Goal: Task Accomplishment & Management: Use online tool/utility

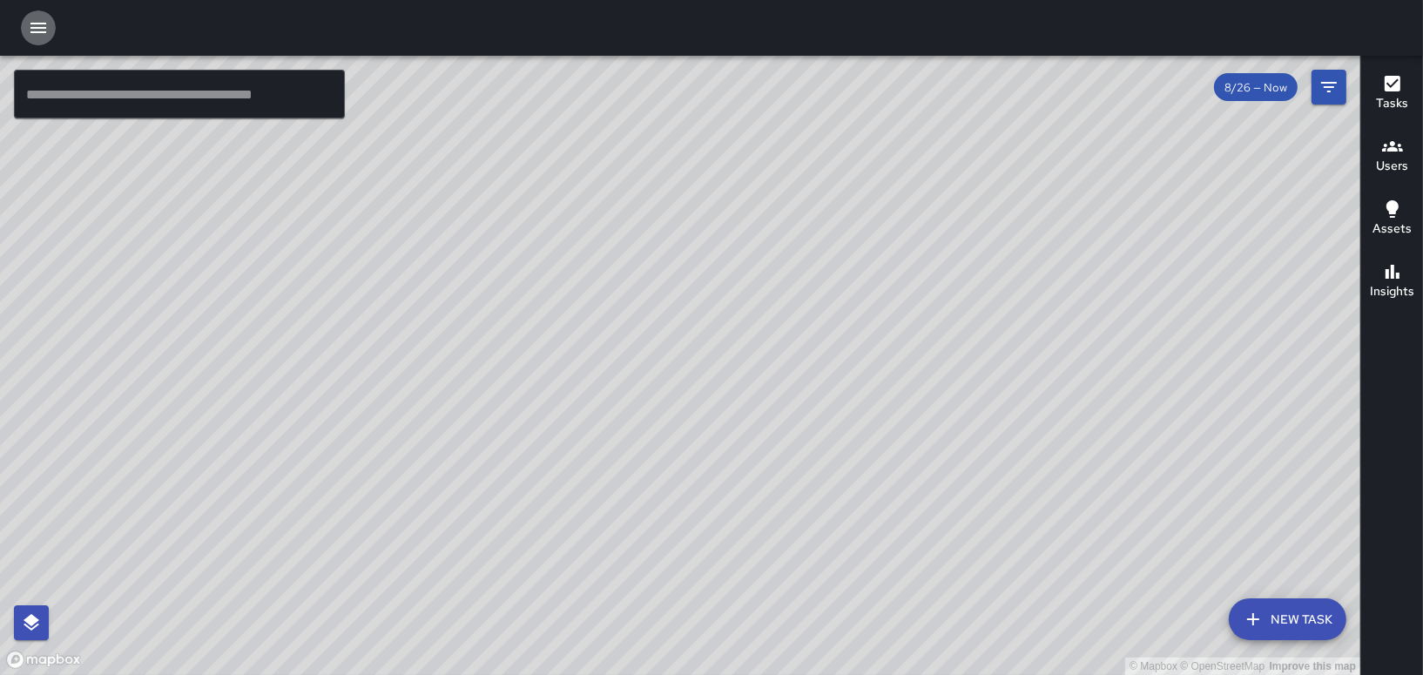
click at [29, 27] on icon "button" at bounding box center [38, 27] width 21 height 21
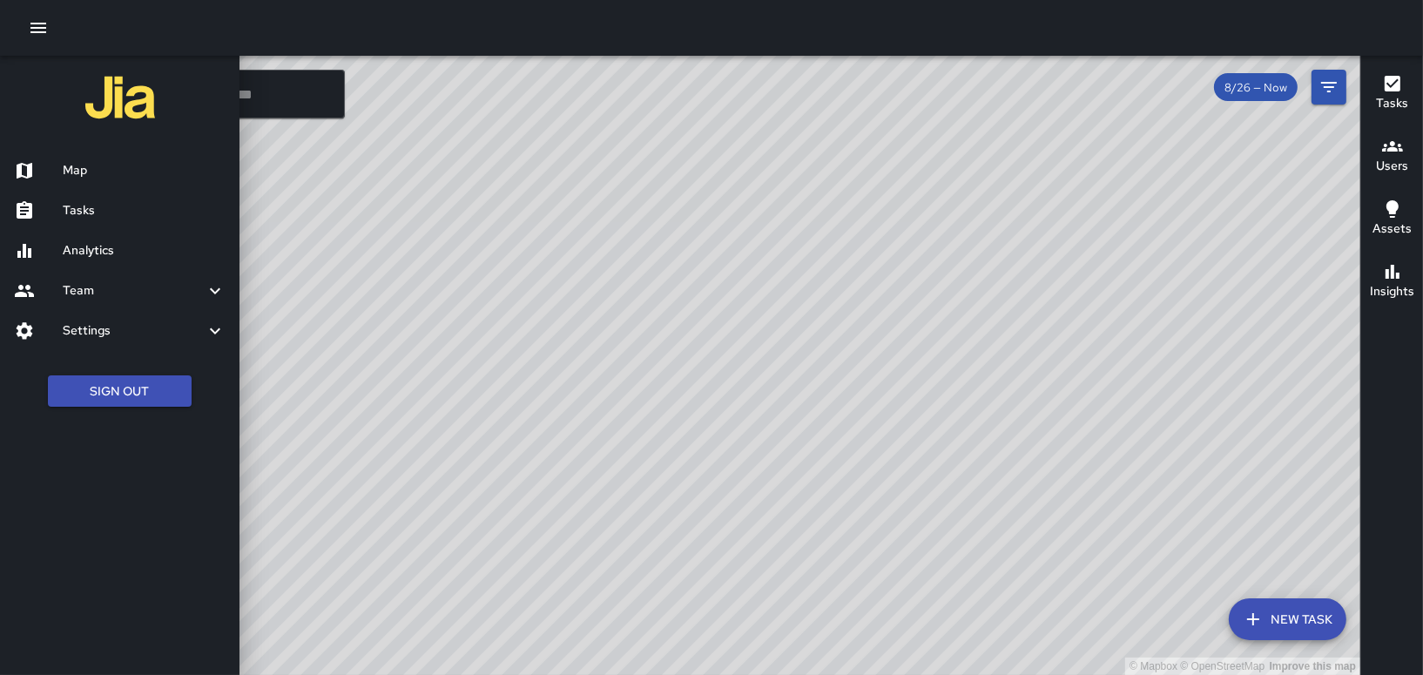
click at [87, 213] on h6 "Tasks" at bounding box center [144, 210] width 163 height 19
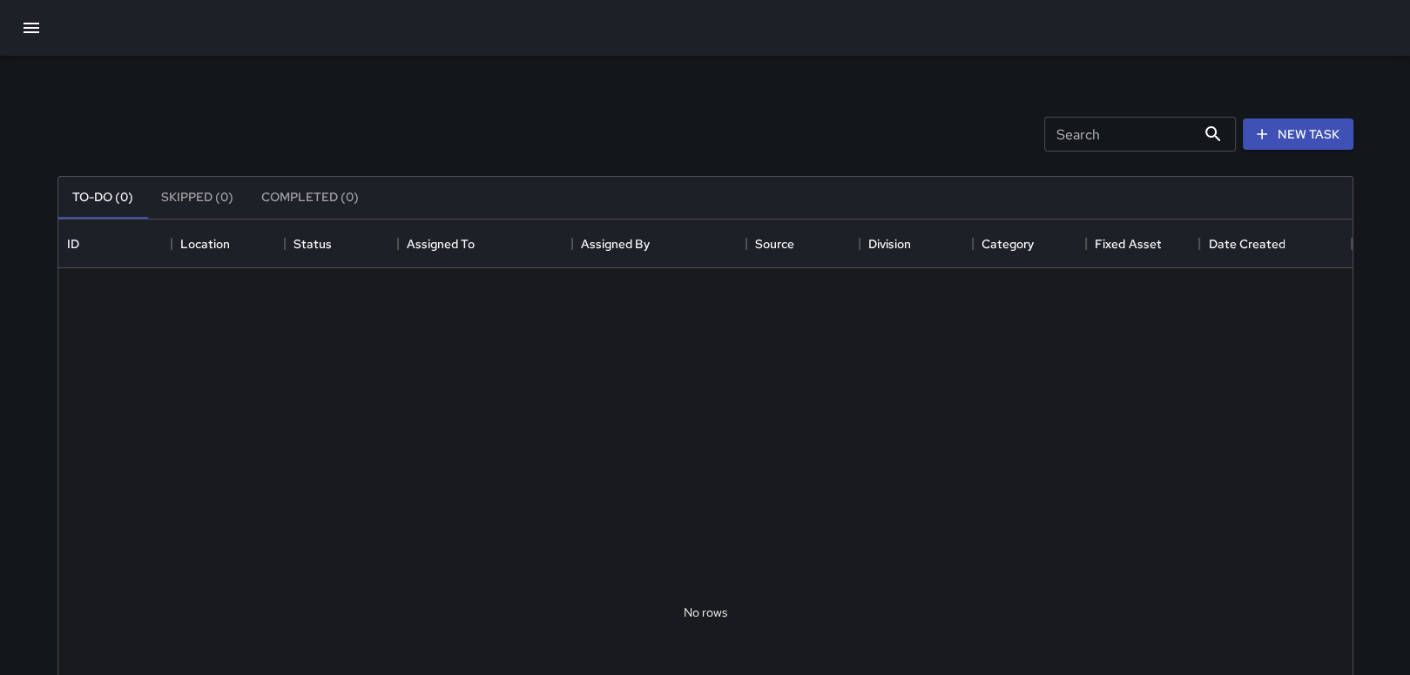
scroll to position [724, 1280]
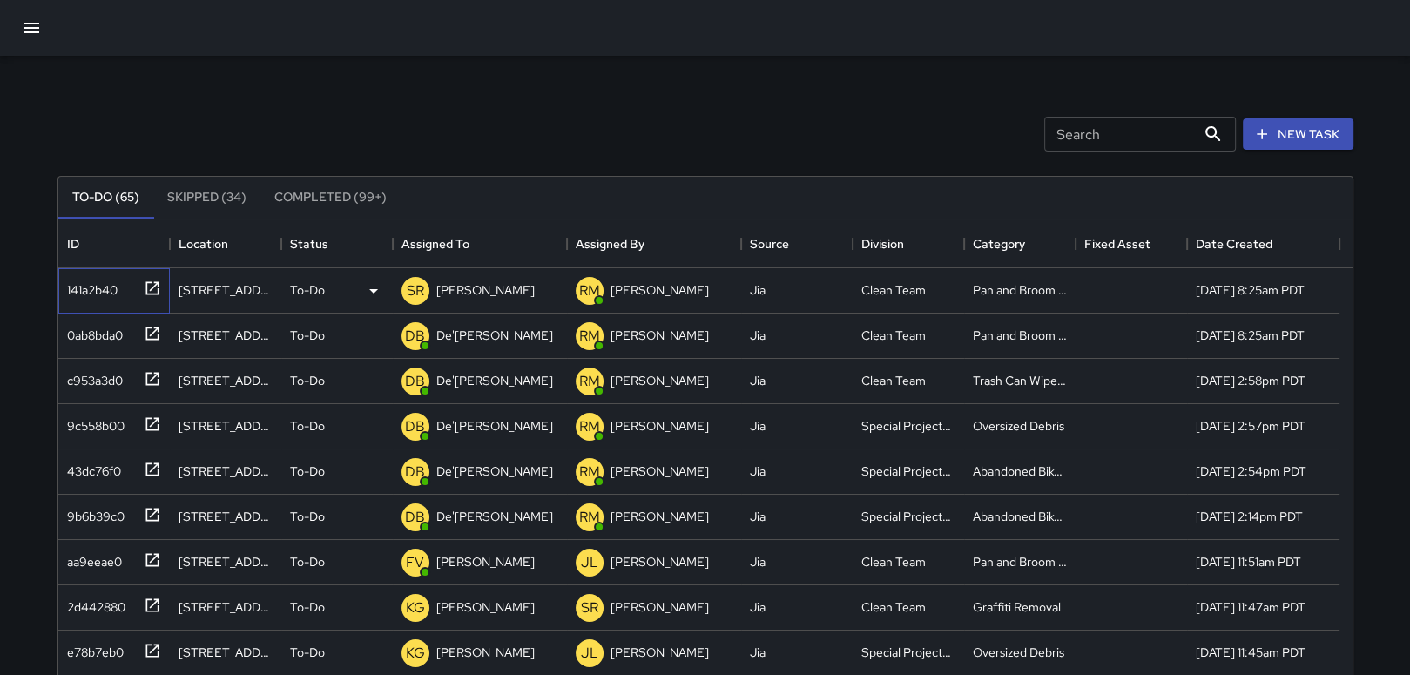
click at [150, 284] on icon at bounding box center [152, 288] width 17 height 17
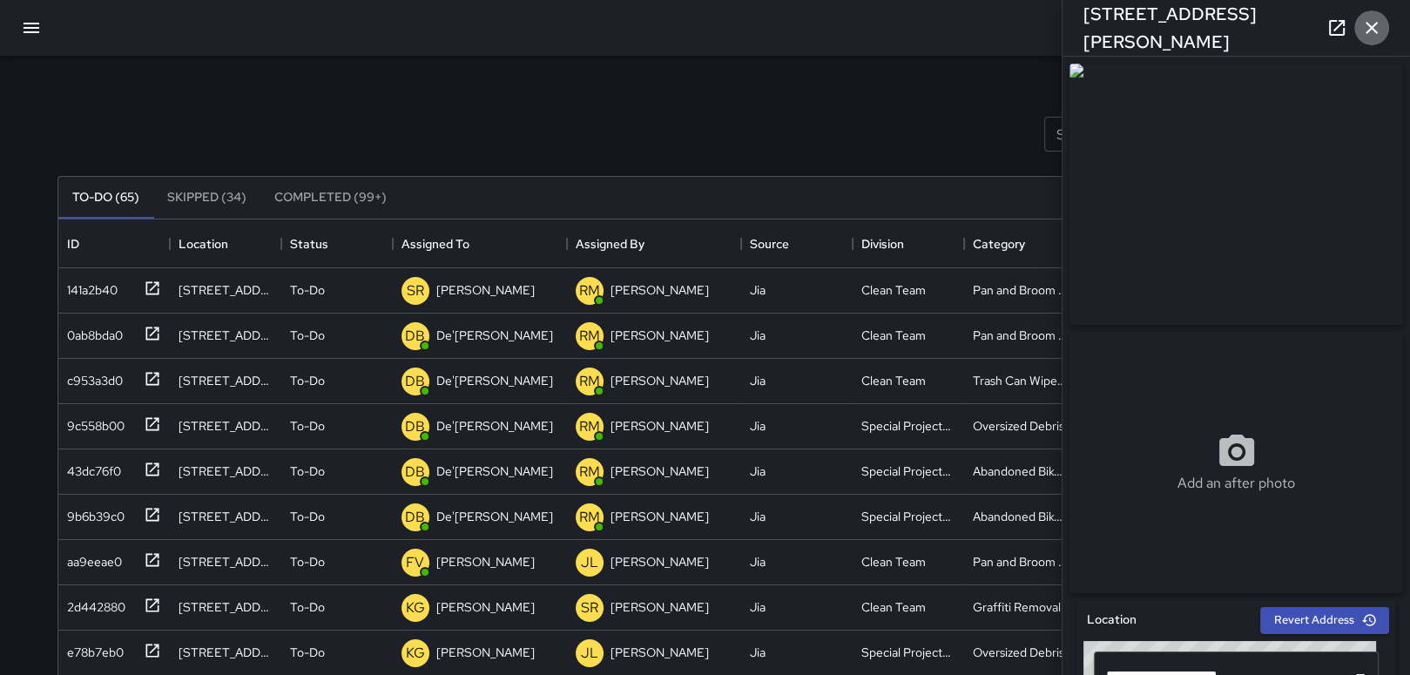
click at [1370, 16] on button "button" at bounding box center [1371, 27] width 35 height 35
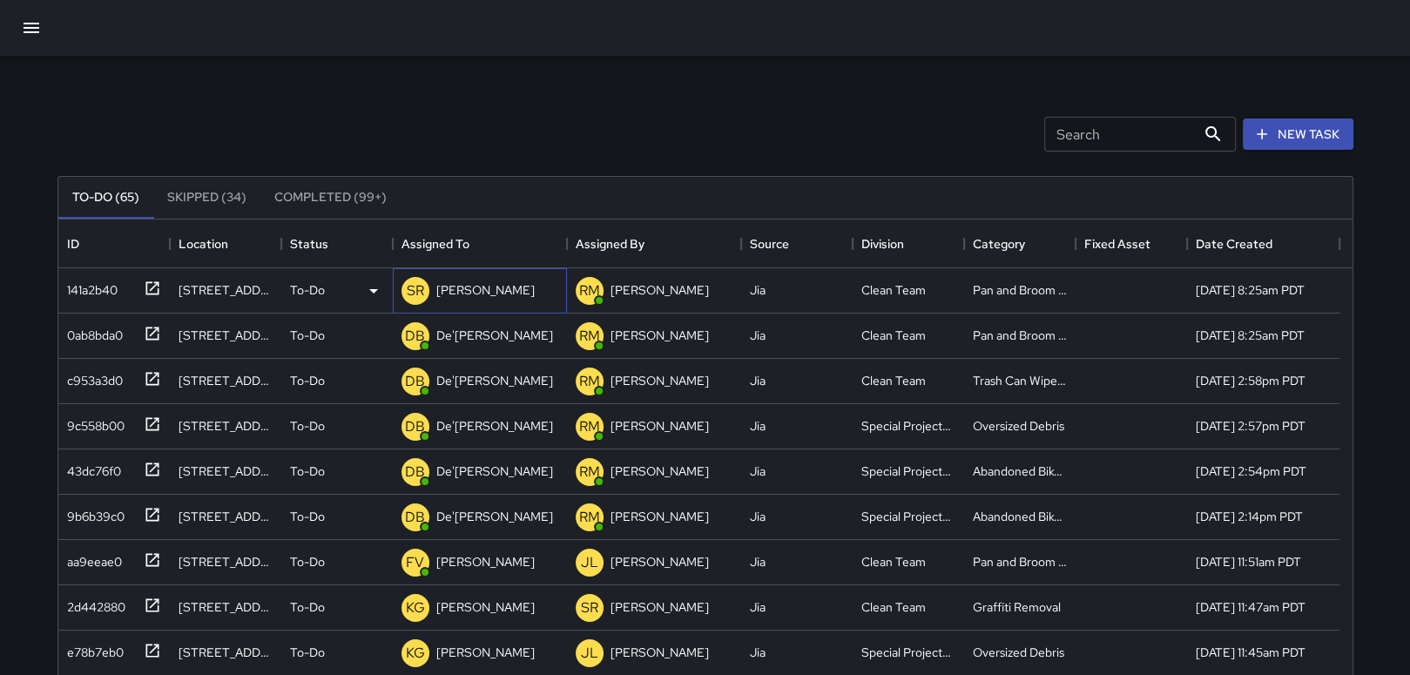
click at [470, 291] on p "[PERSON_NAME]" at bounding box center [485, 289] width 98 height 17
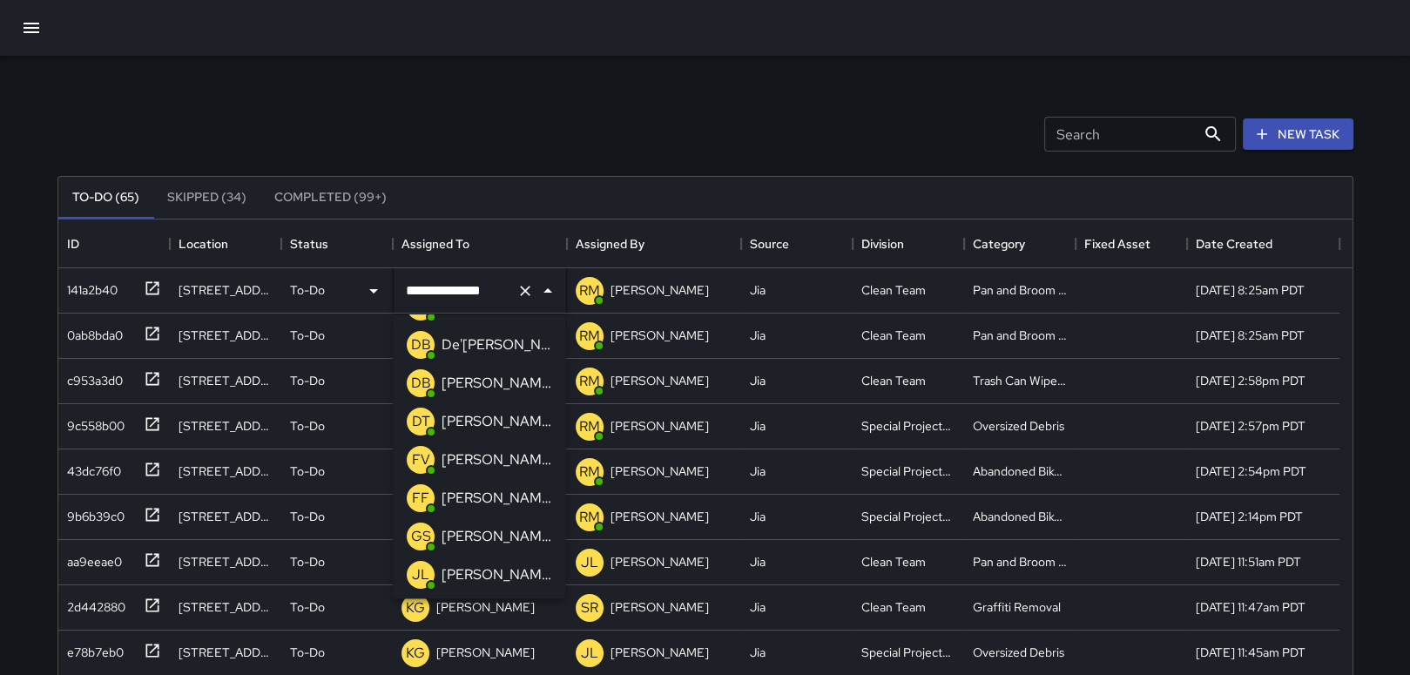
scroll to position [0, 0]
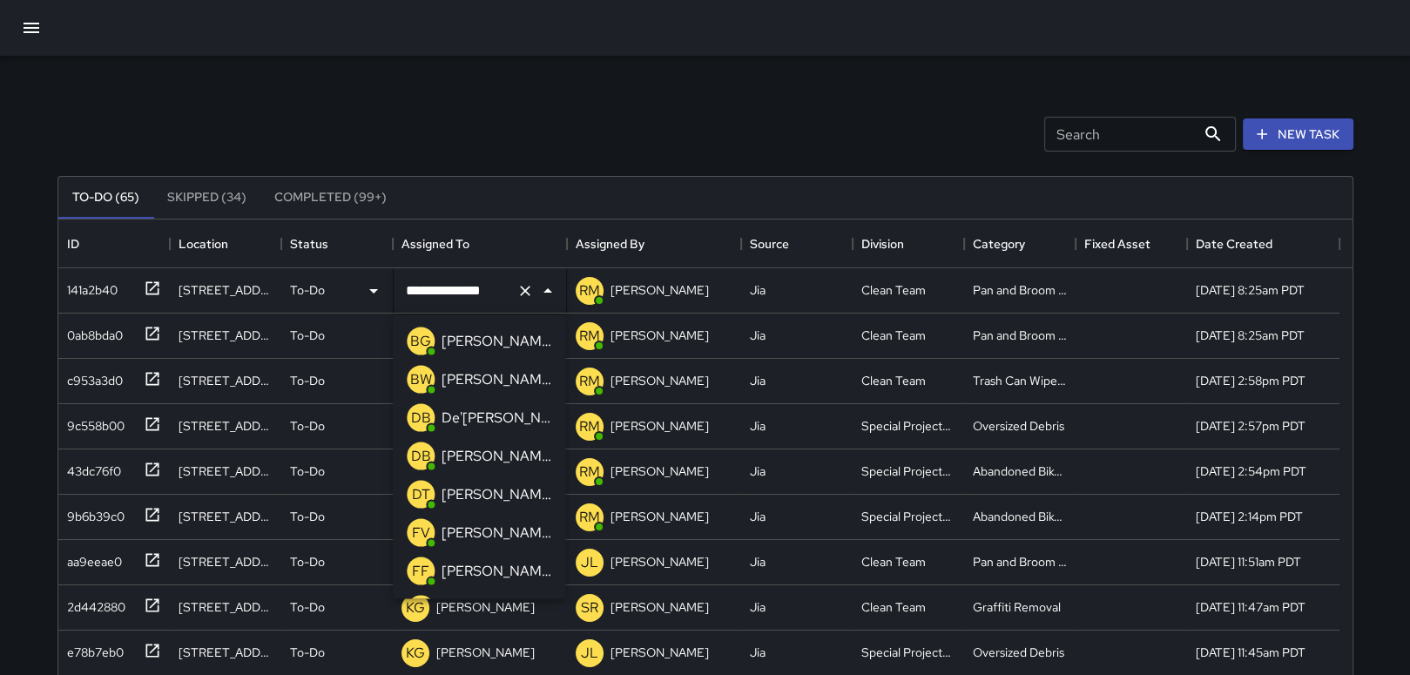
click at [503, 533] on p "[PERSON_NAME]" at bounding box center [497, 533] width 110 height 21
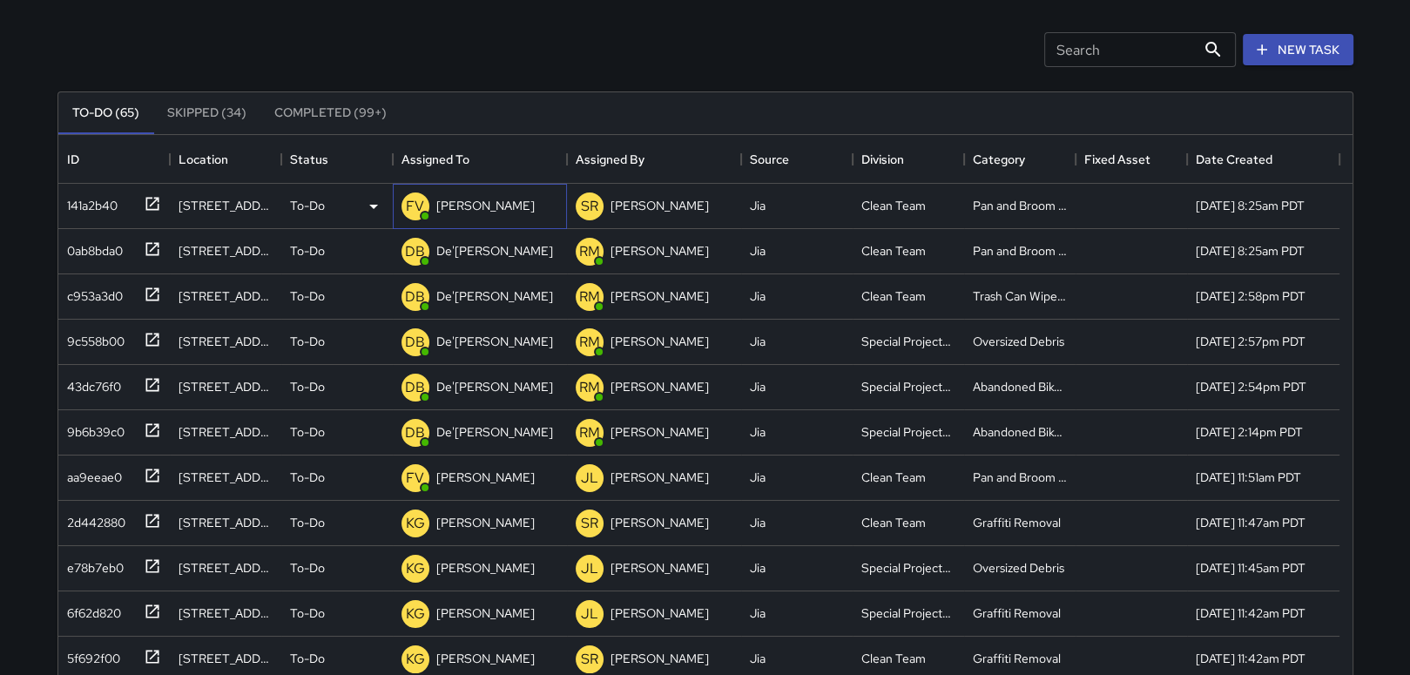
scroll to position [87, 0]
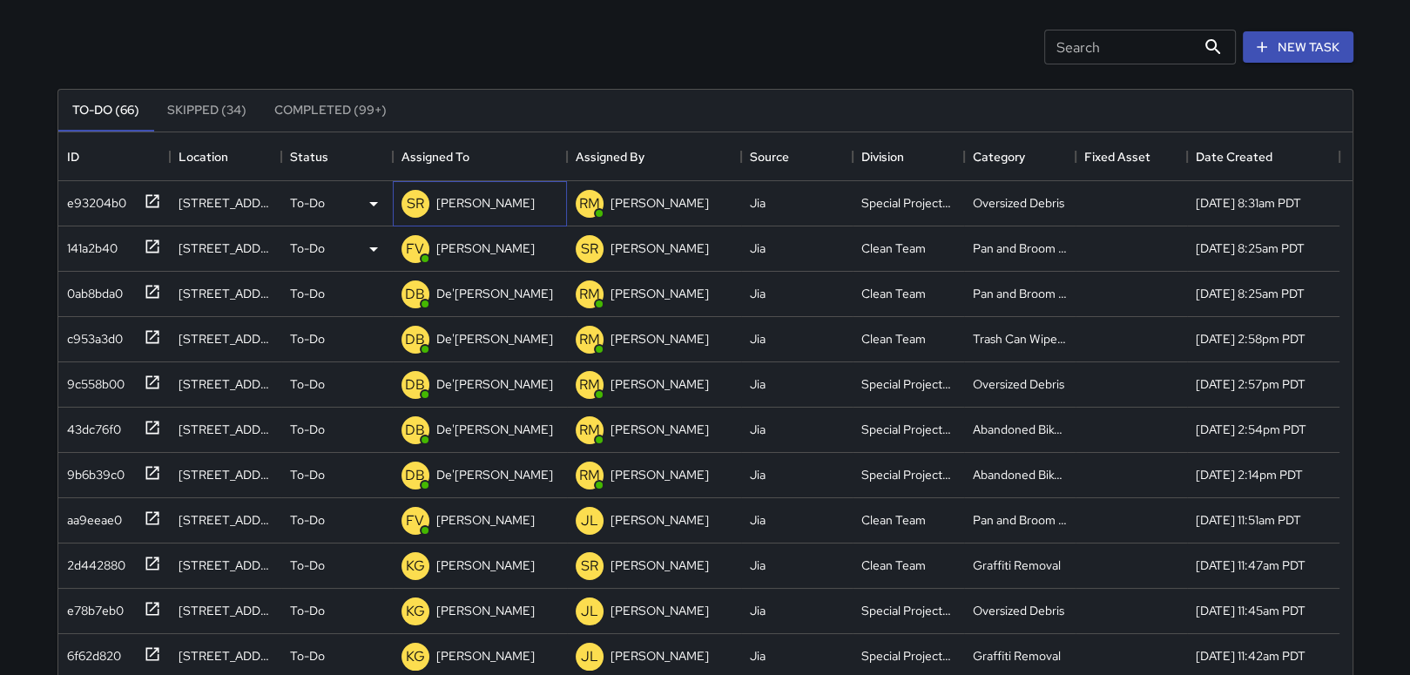
click at [468, 203] on p "[PERSON_NAME]" at bounding box center [485, 202] width 98 height 17
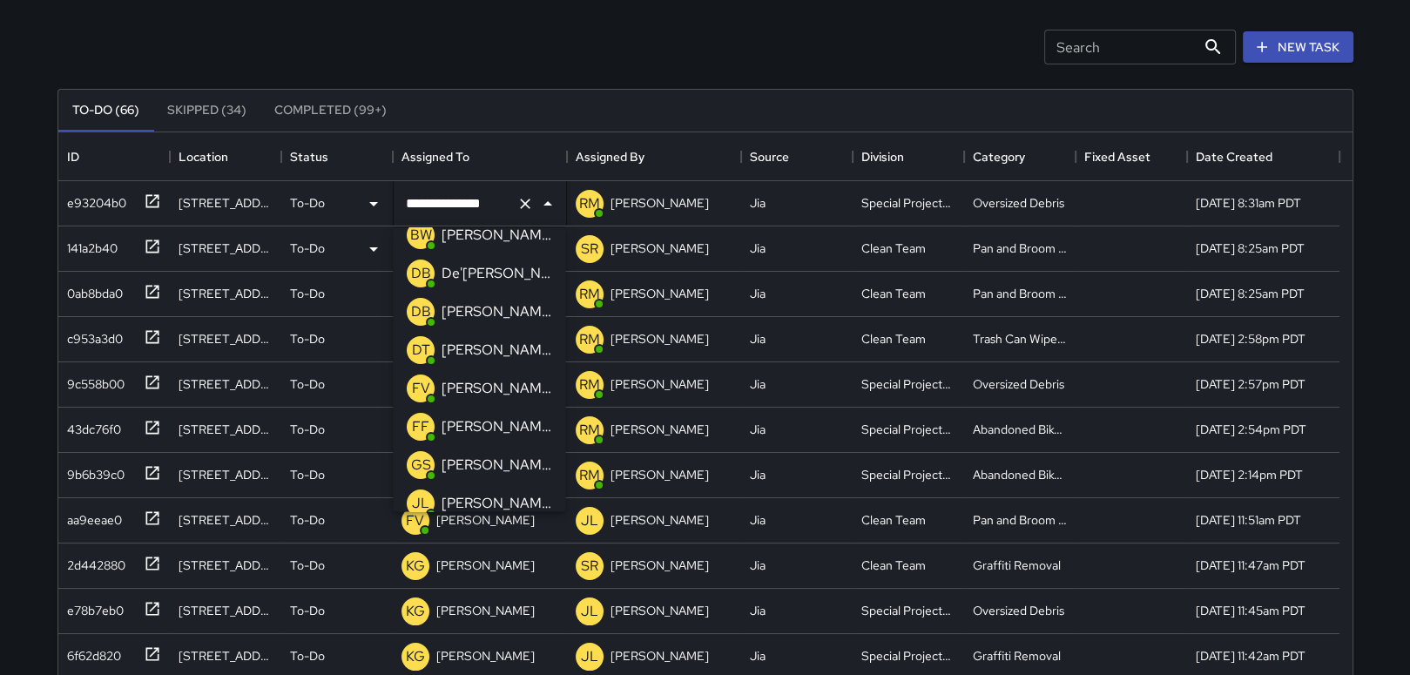
scroll to position [0, 0]
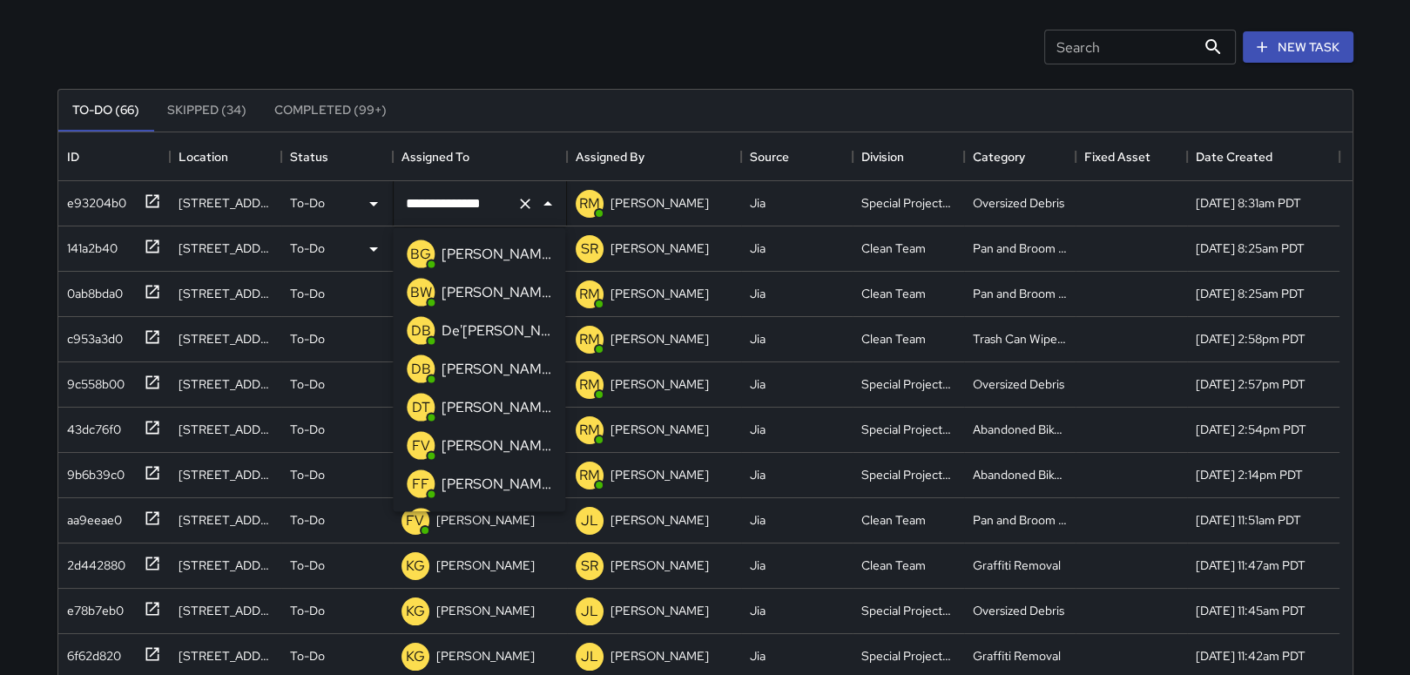
click at [507, 365] on p "[PERSON_NAME]" at bounding box center [497, 369] width 110 height 21
